Goal: Information Seeking & Learning: Learn about a topic

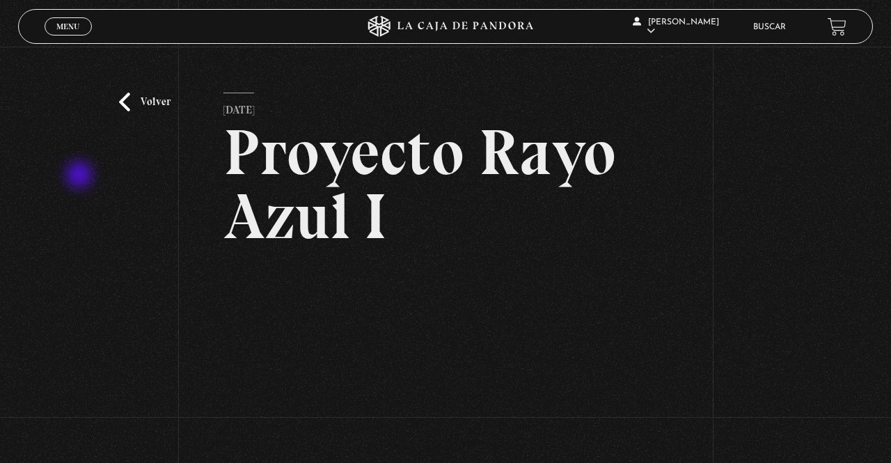
scroll to position [6, 0]
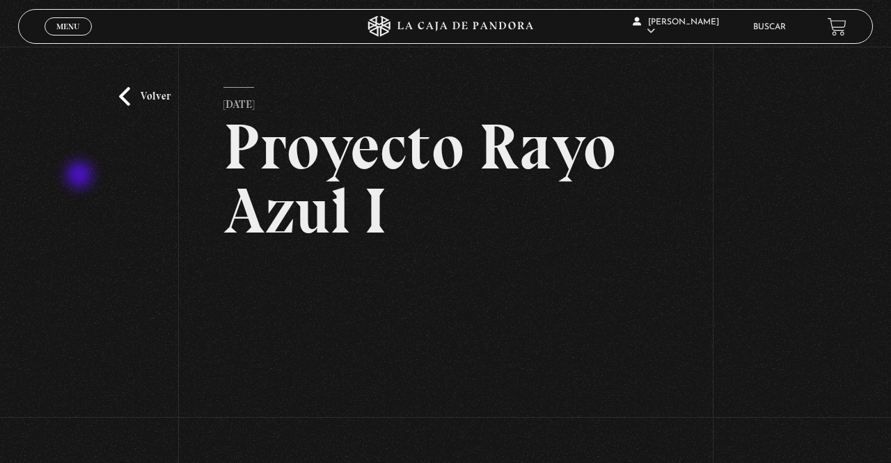
click at [157, 106] on link "Volver" at bounding box center [144, 96] width 51 height 19
click at [132, 106] on link "Volver" at bounding box center [144, 96] width 51 height 19
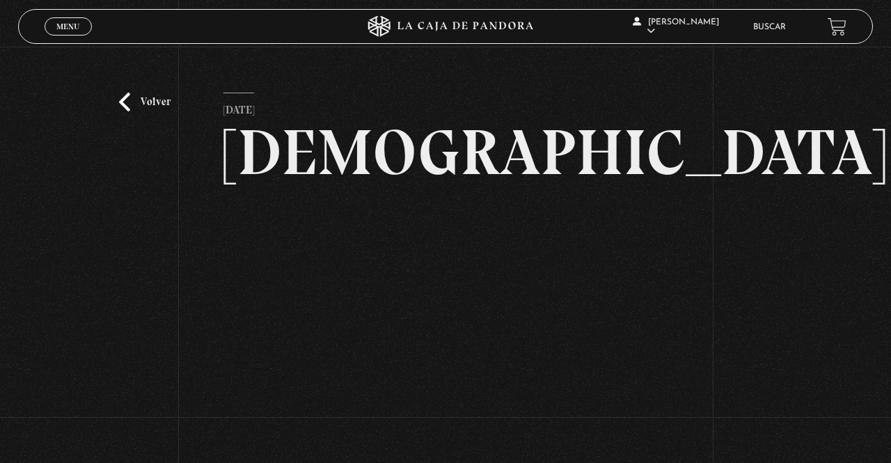
click at [139, 135] on div "Volver 6 julio, 2021 Anticristo WhatsApp Twitter Messenger Email" at bounding box center [445, 283] width 891 height 473
click at [142, 111] on link "Volver" at bounding box center [144, 102] width 51 height 19
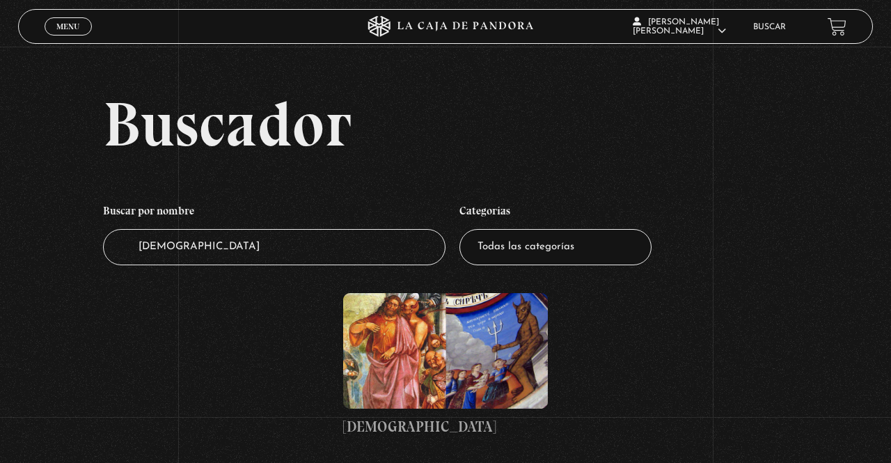
click at [288, 255] on input "[DEMOGRAPHIC_DATA]" at bounding box center [274, 247] width 342 height 37
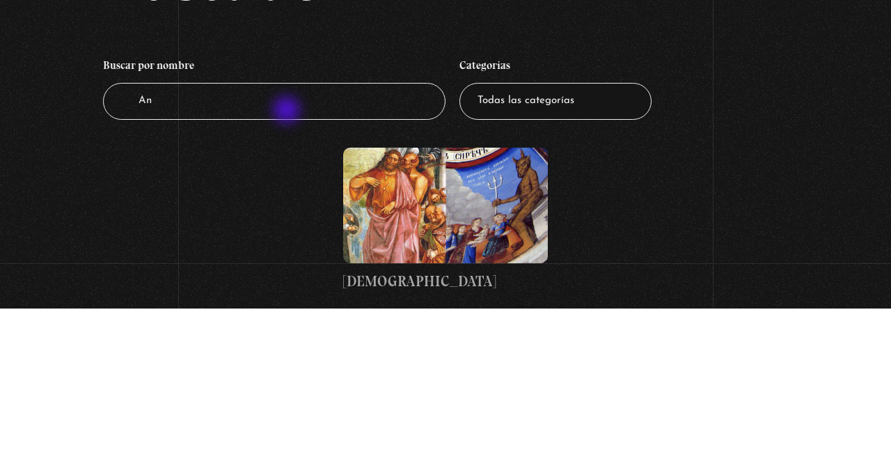
type input "A"
type input "Blu"
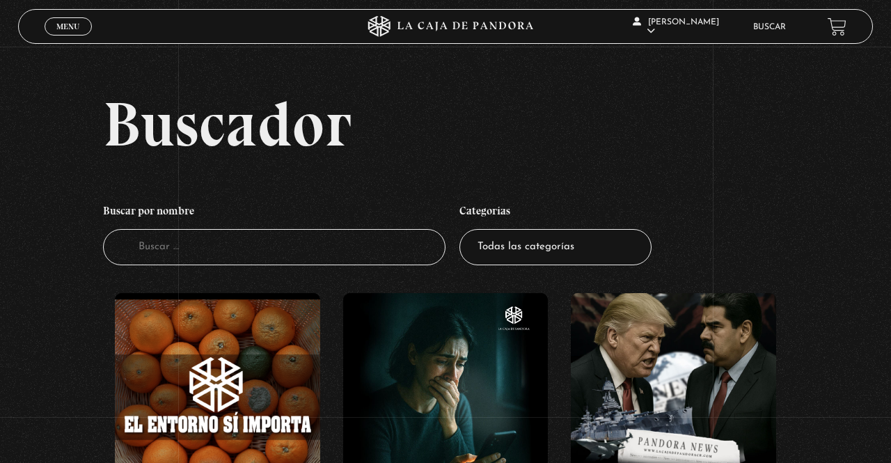
click at [248, 266] on input "Buscador" at bounding box center [274, 247] width 342 height 37
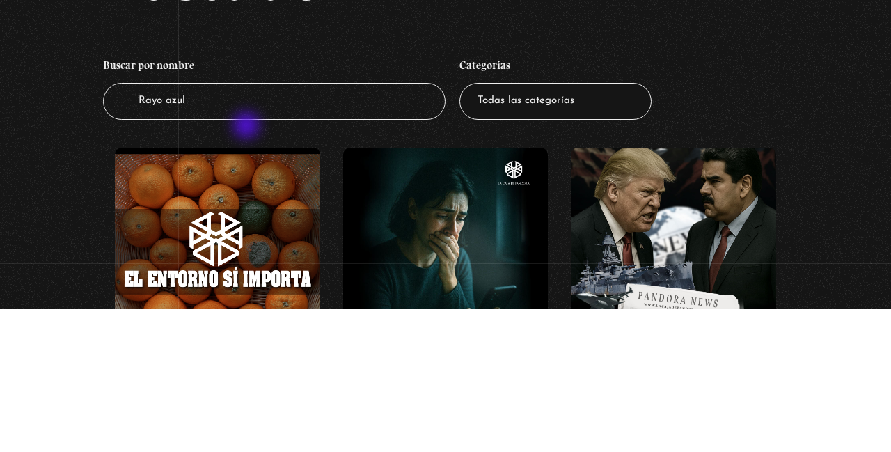
type input "Rayo azul"
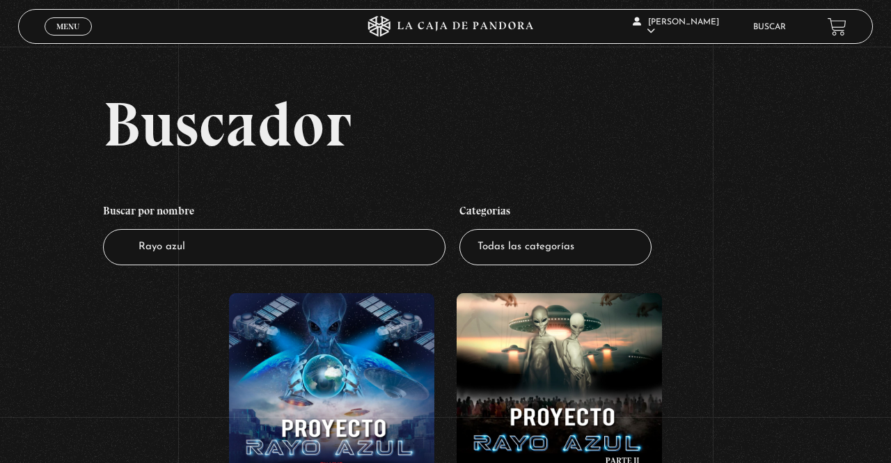
scroll to position [40, 0]
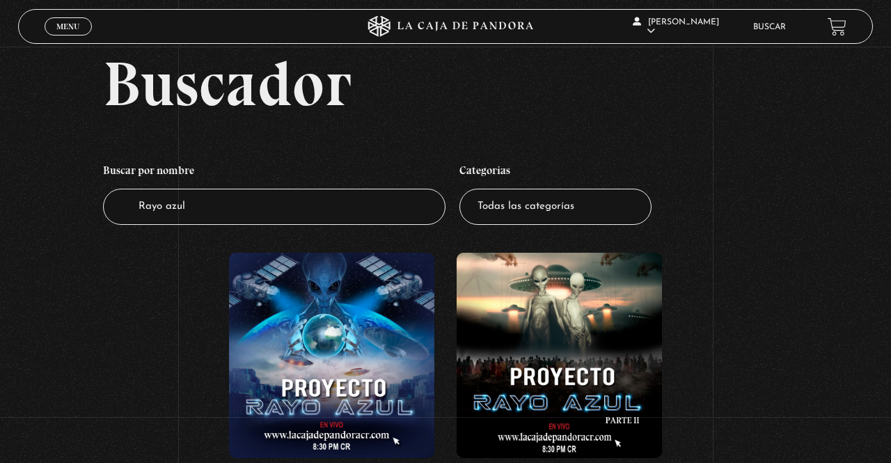
click at [574, 356] on figure at bounding box center [558, 355] width 205 height 205
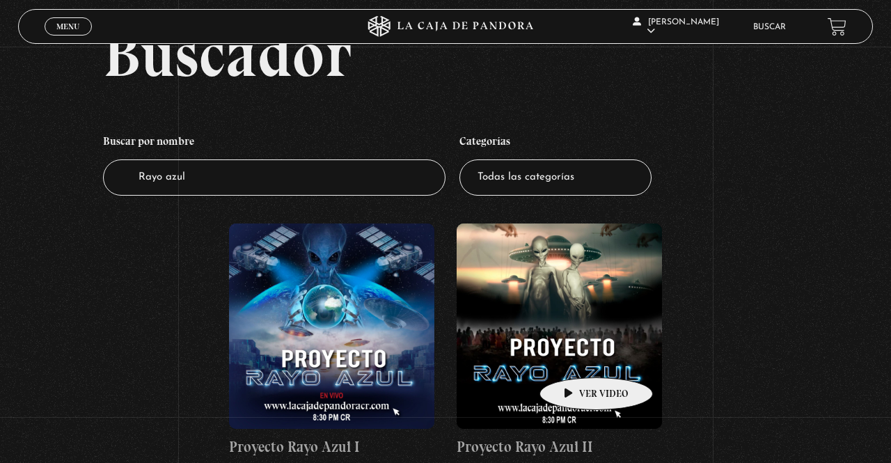
scroll to position [107, 0]
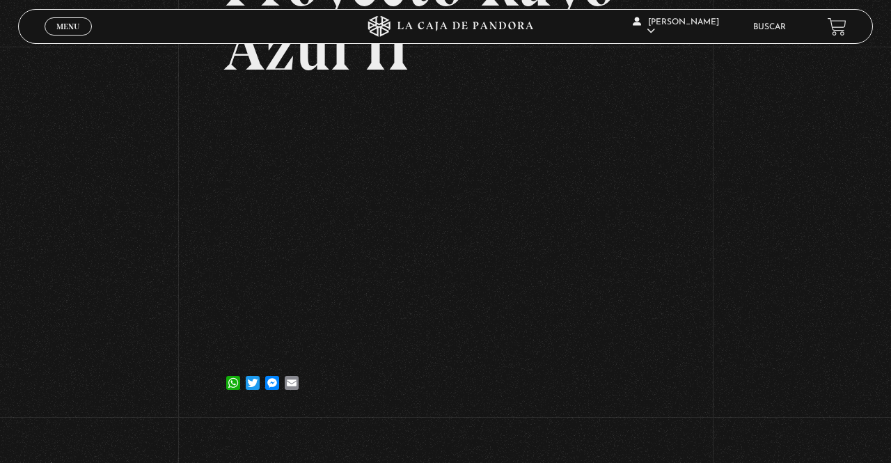
scroll to position [170, 0]
click at [729, 187] on div "Volver [DATE] Proyecto Rayo Azul II WhatsApp Twitter Messenger Email" at bounding box center [445, 145] width 891 height 537
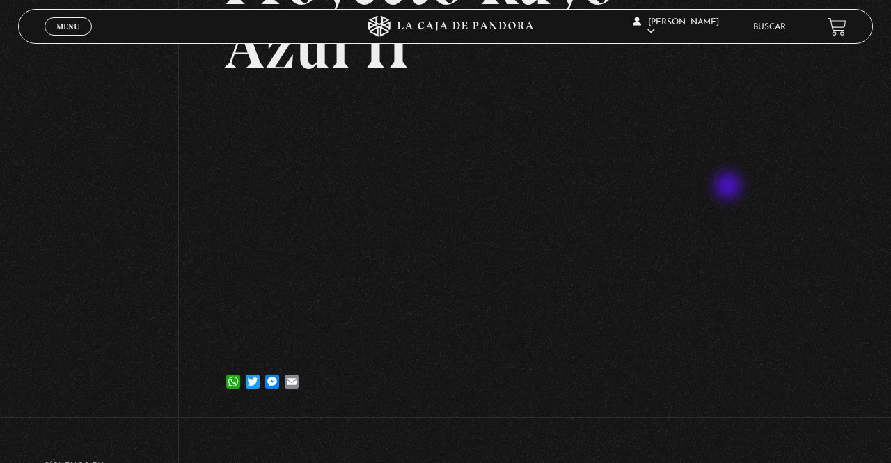
click at [756, 111] on div "Volver 18 julio, 2023 Proyecto Rayo Azul II WhatsApp Twitter Messenger Email" at bounding box center [445, 145] width 891 height 537
